Goal: Information Seeking & Learning: Learn about a topic

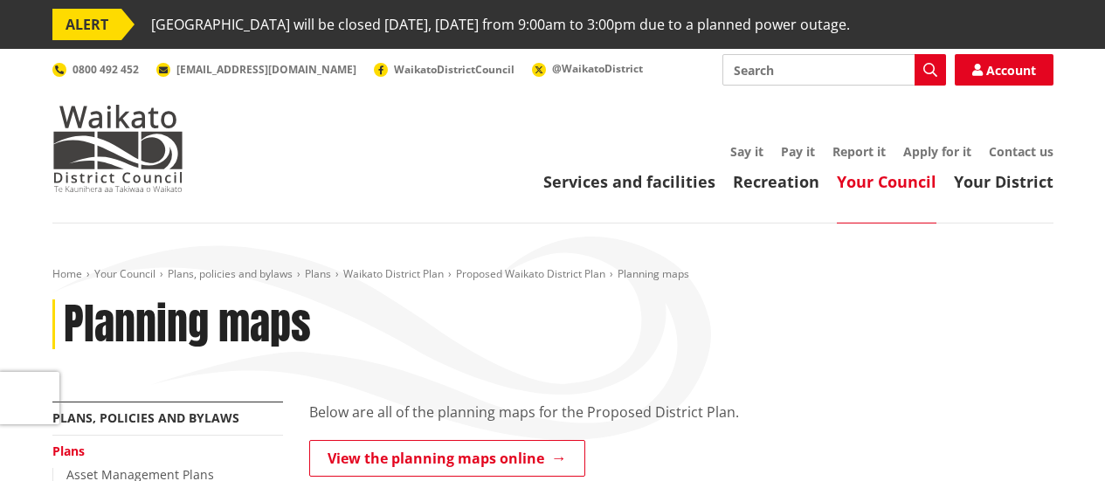
scroll to position [116, 0]
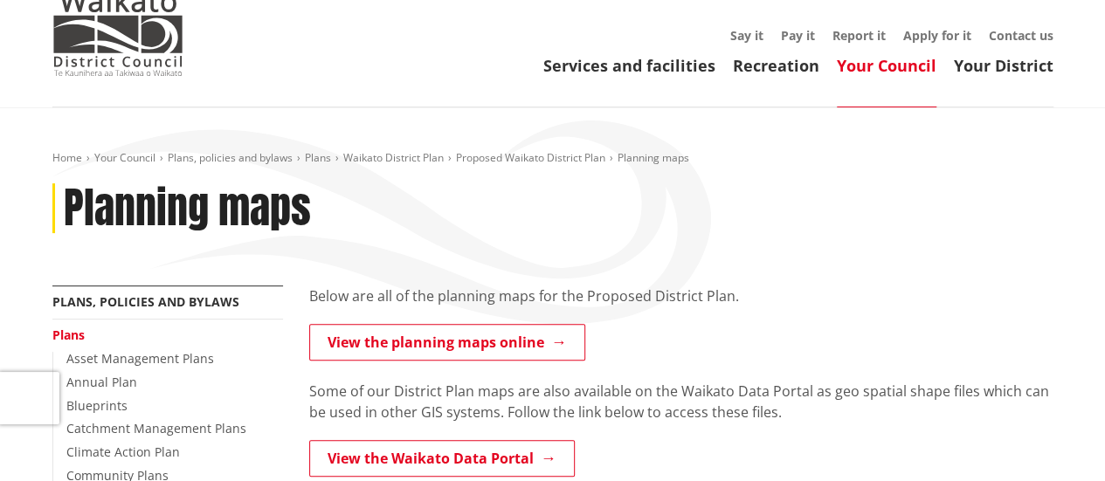
click at [500, 339] on link "View the planning maps online" at bounding box center [447, 342] width 276 height 37
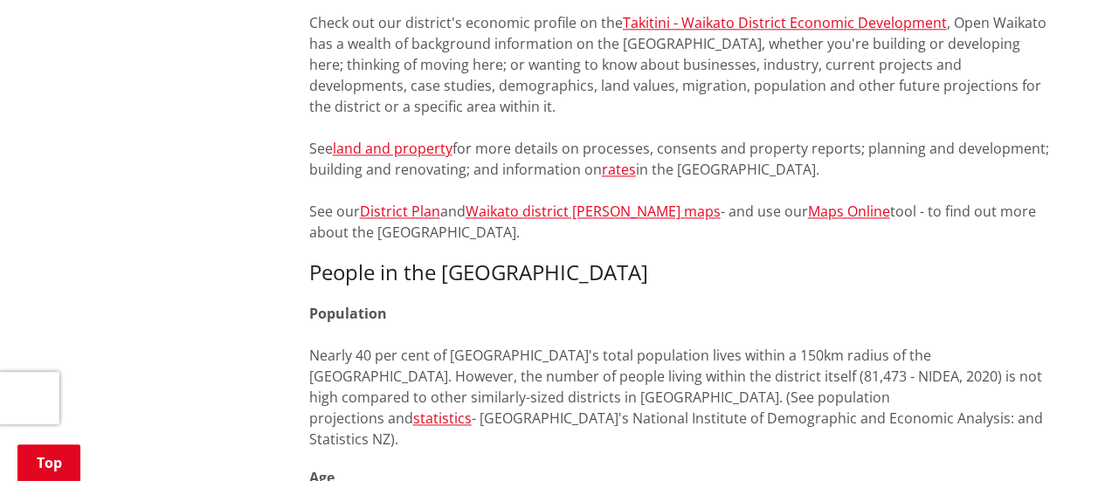
scroll to position [931, 0]
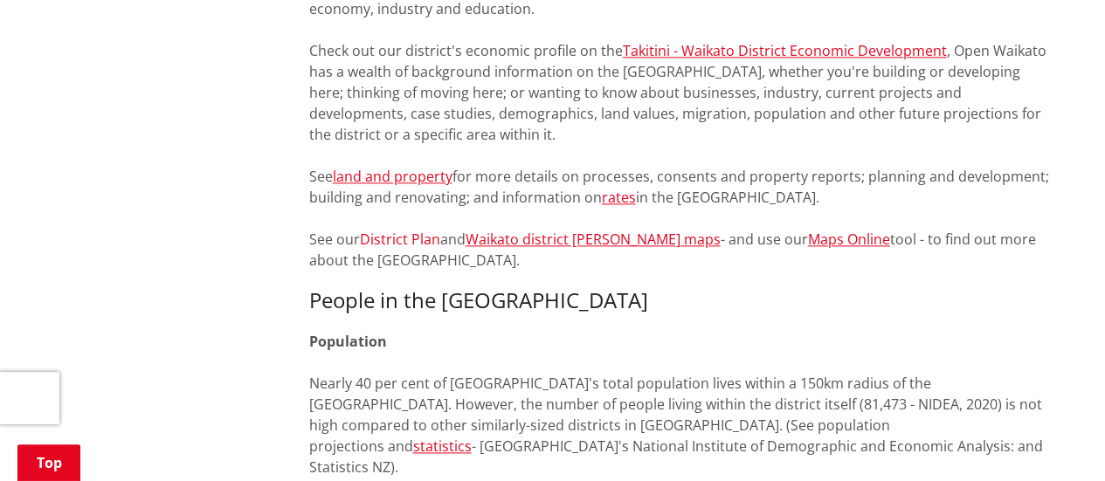
click at [406, 239] on link "District Plan" at bounding box center [400, 239] width 80 height 19
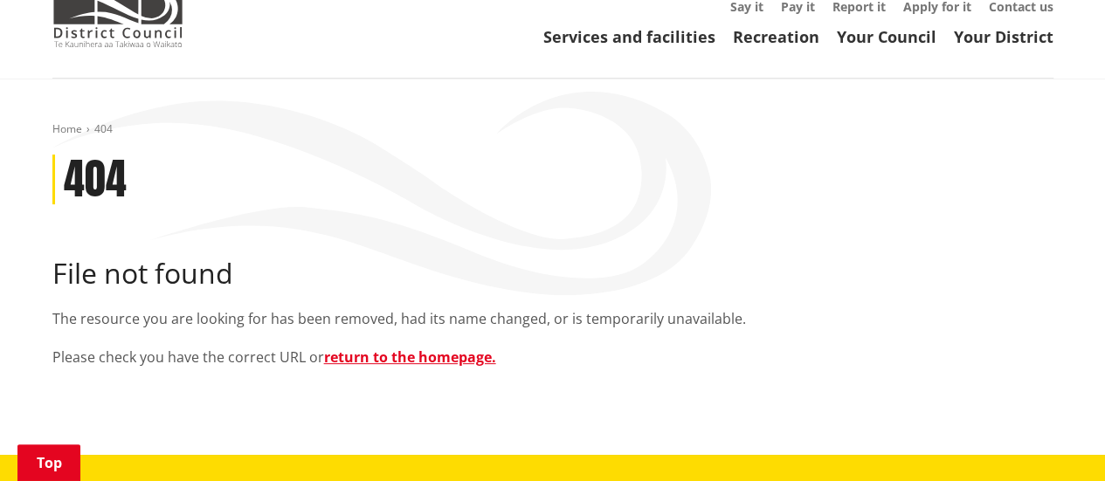
scroll to position [232, 0]
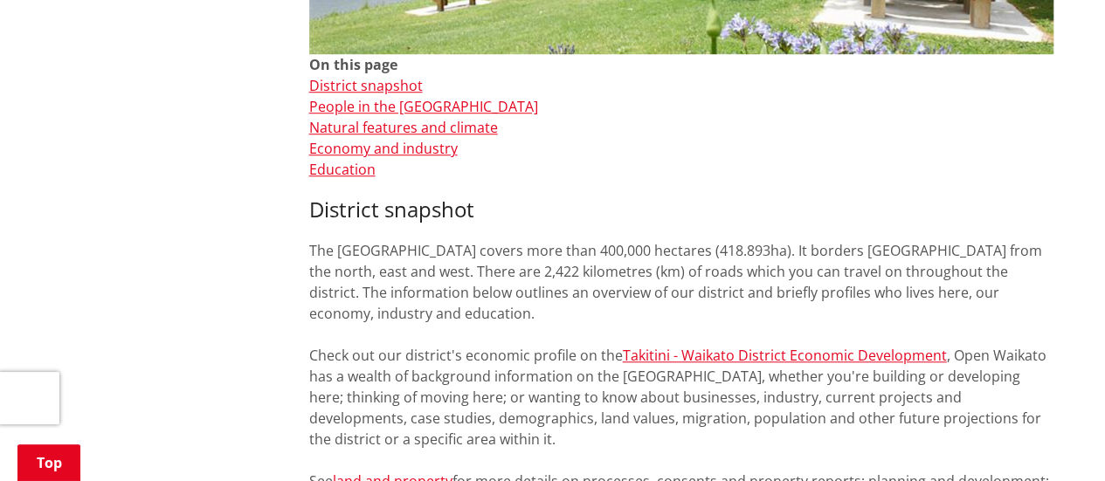
scroll to position [582, 0]
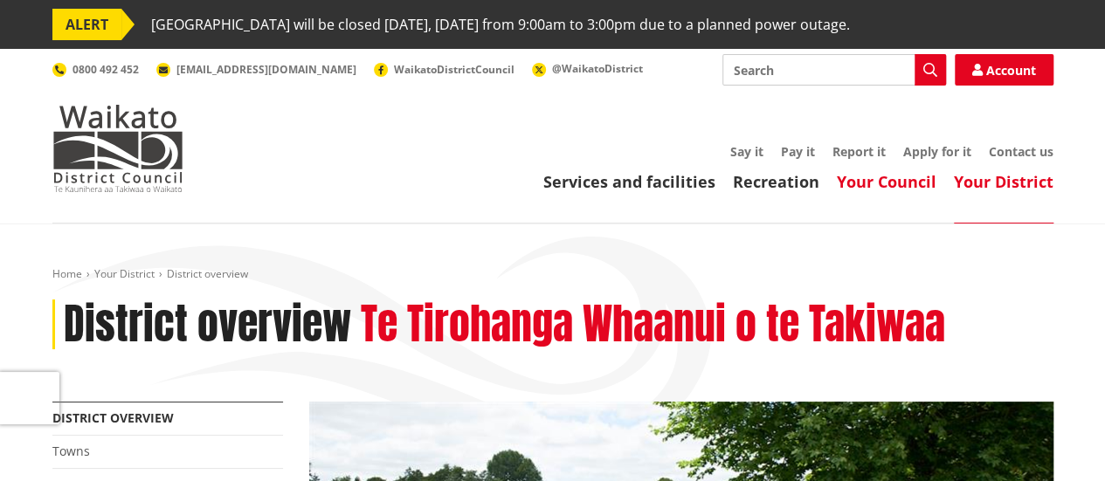
click at [877, 185] on link "Your Council" at bounding box center [887, 181] width 100 height 21
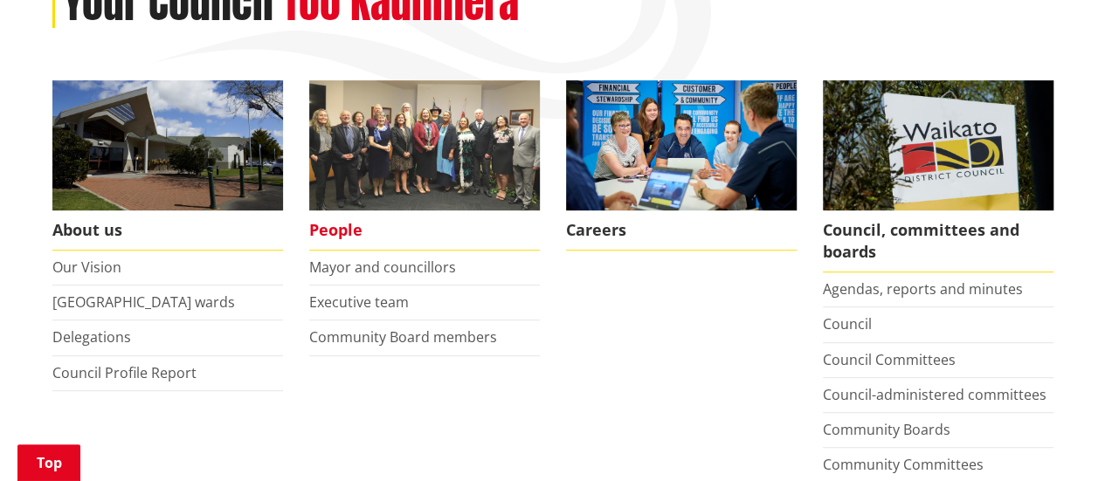
scroll to position [349, 0]
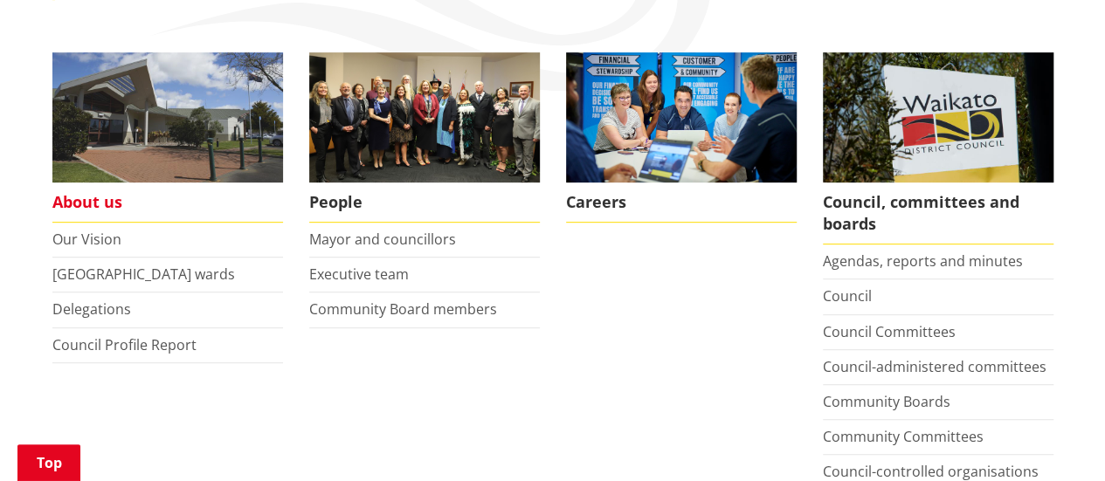
click at [105, 202] on span "About us" at bounding box center [167, 203] width 231 height 40
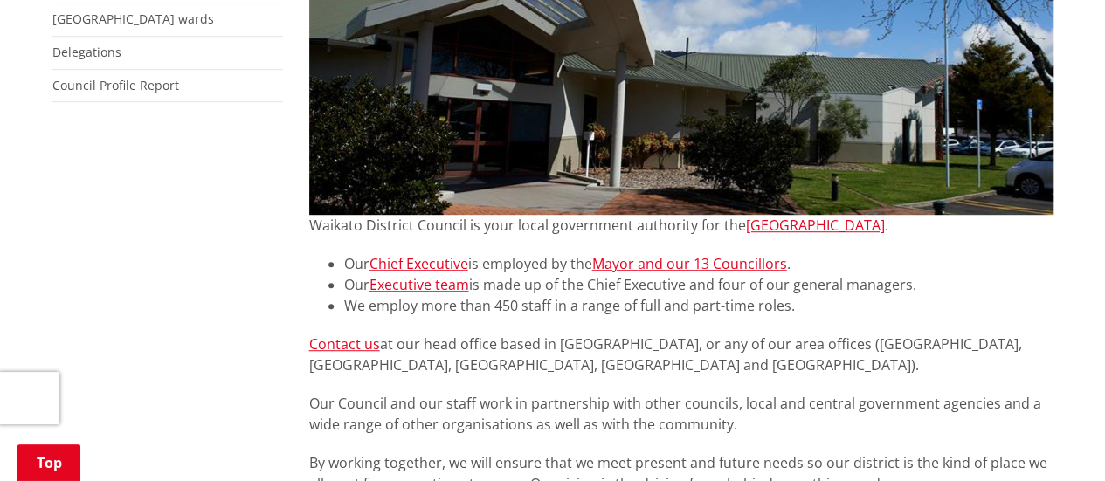
scroll to position [582, 0]
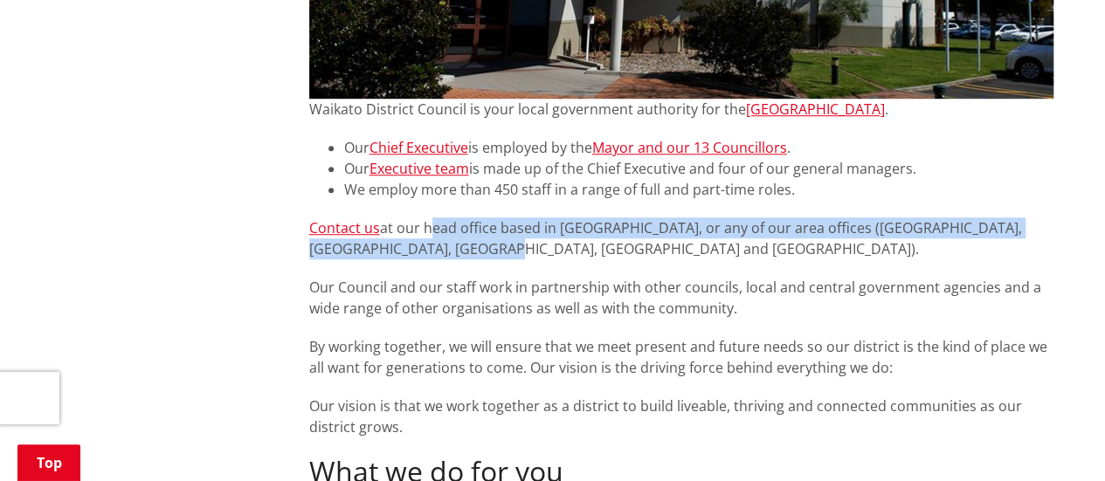
drag, startPoint x: 494, startPoint y: 253, endPoint x: 425, endPoint y: 231, distance: 72.7
click at [425, 231] on span "Contact us at our head office based in [GEOGRAPHIC_DATA], or any of our area of…" at bounding box center [665, 238] width 713 height 40
copy span "head office based in [GEOGRAPHIC_DATA], or any of our area offices ([GEOGRAPHIC…"
drag, startPoint x: 476, startPoint y: 287, endPoint x: 736, endPoint y: 309, distance: 260.5
click at [736, 309] on p "Our Council and our staff work in partnership with other councils, local and ce…" at bounding box center [681, 298] width 744 height 42
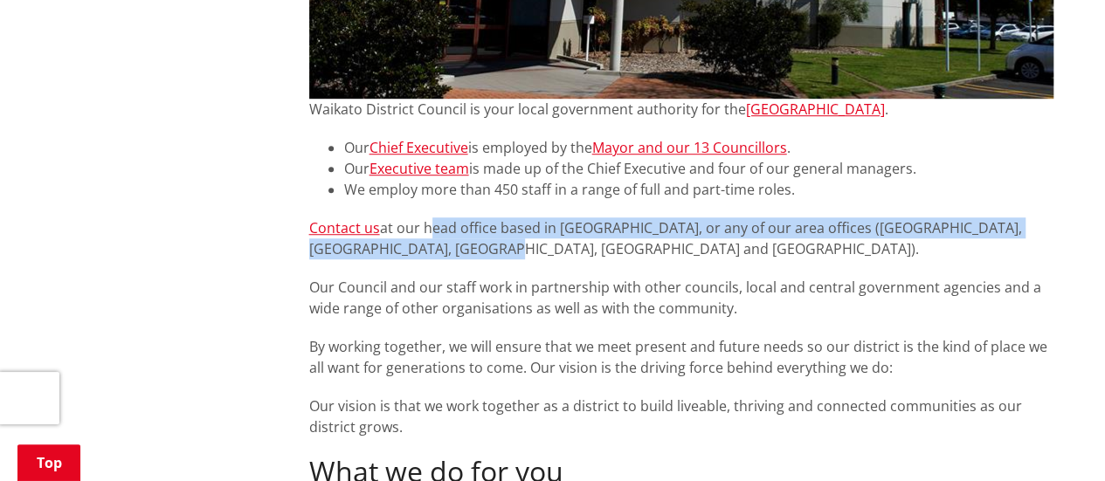
copy span "work in partnership with other councils, local and central government agencies …"
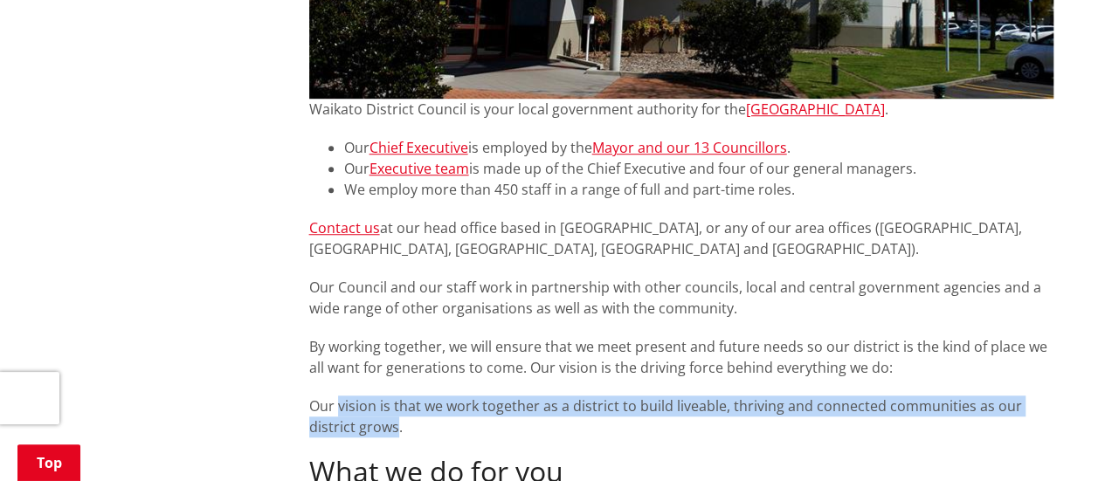
drag, startPoint x: 393, startPoint y: 427, endPoint x: 339, endPoint y: 404, distance: 58.7
click at [339, 404] on p "Our vision is that we work together as a district to build liveable, thriving a…" at bounding box center [681, 417] width 744 height 42
copy p "vision is that we work together as a district to build liveable, thriving and c…"
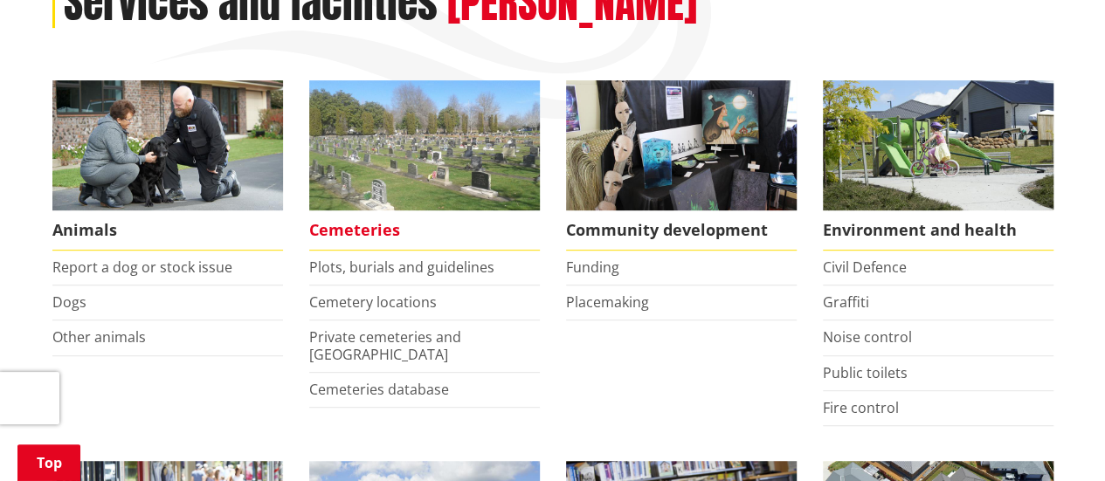
scroll to position [349, 0]
